Goal: Information Seeking & Learning: Learn about a topic

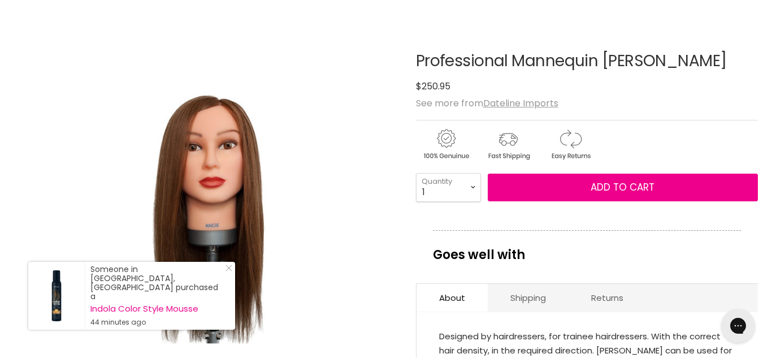
scroll to position [107, 0]
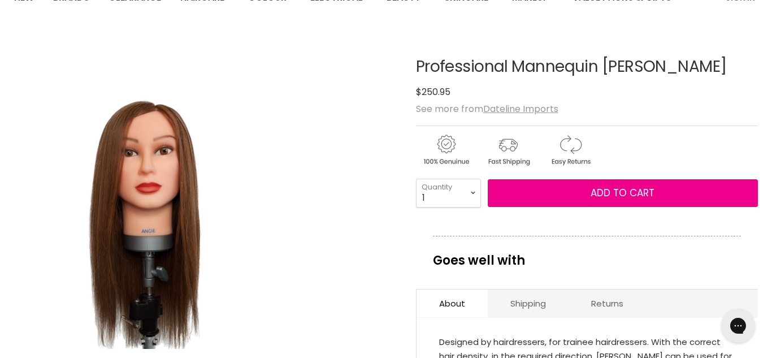
click at [27, 142] on img "Professional Mannequin Angie image. Click or Scroll to Zoom." at bounding box center [142, 220] width 256 height 383
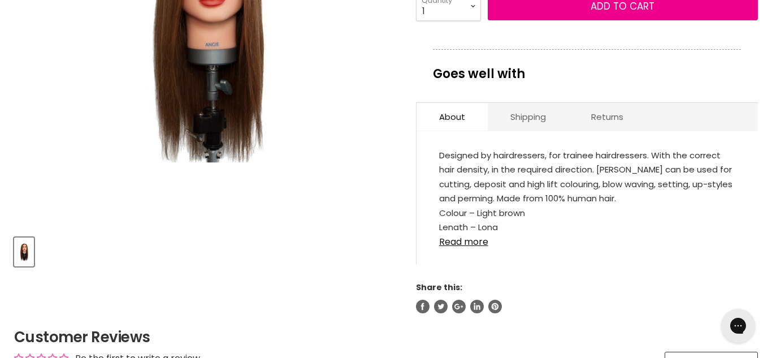
scroll to position [292, 0]
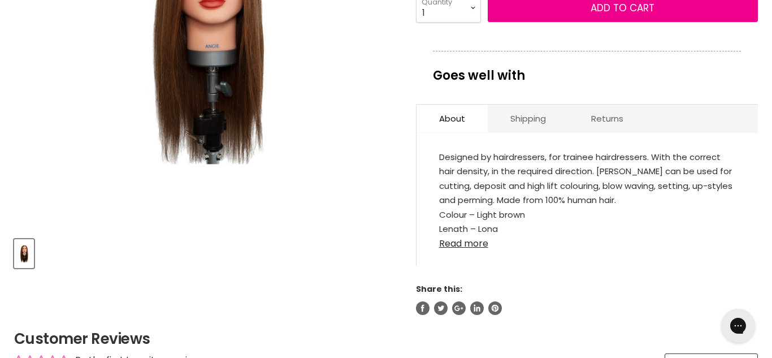
click at [477, 248] on link "Read more" at bounding box center [587, 240] width 296 height 17
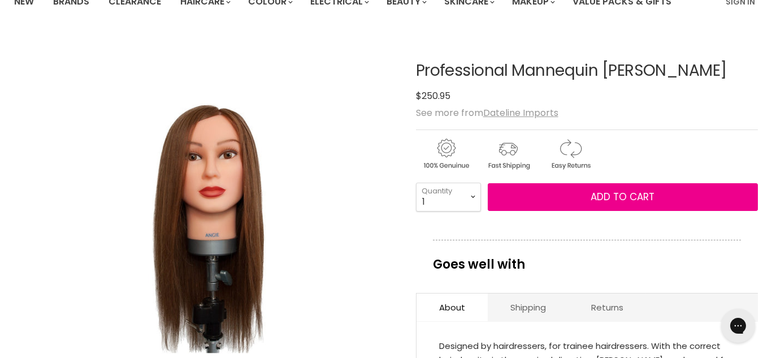
scroll to position [101, 0]
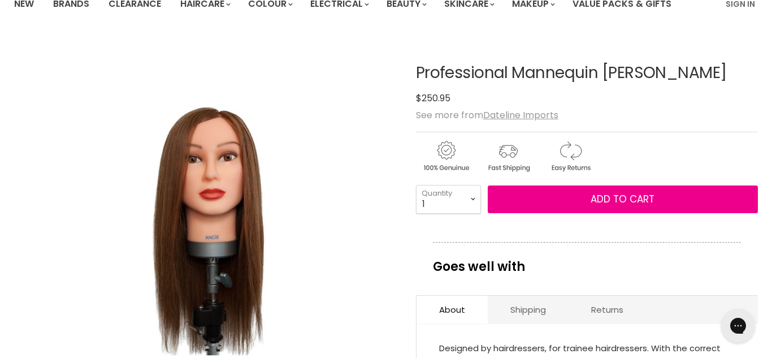
click at [553, 72] on h1 "Professional Mannequin [PERSON_NAME]" at bounding box center [587, 73] width 342 height 18
copy div "Professional Mannequin [PERSON_NAME] No reviews"
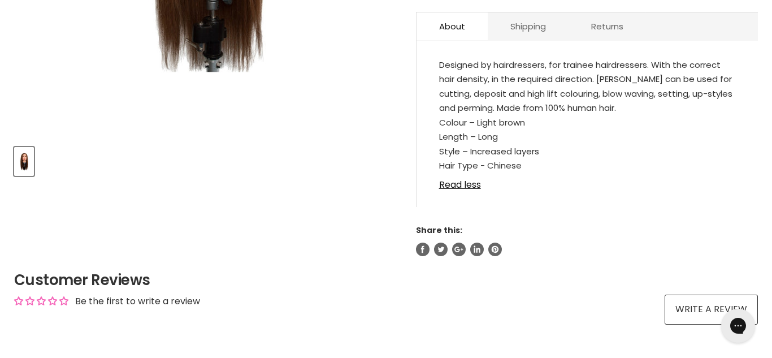
scroll to position [383, 0]
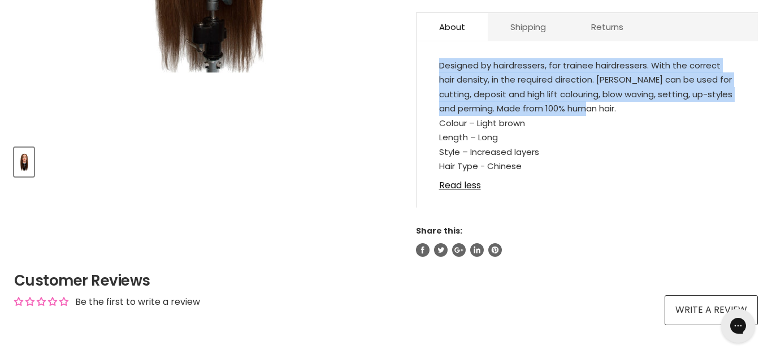
drag, startPoint x: 440, startPoint y: 63, endPoint x: 613, endPoint y: 104, distance: 177.8
click at [613, 104] on div "Designed by hairdressers, for trainee hairdressers. With the correct hair densi…" at bounding box center [587, 115] width 296 height 115
copy div "Designed by hairdressers, for trainee hairdressers. With the correct hair densi…"
